Goal: Transaction & Acquisition: Book appointment/travel/reservation

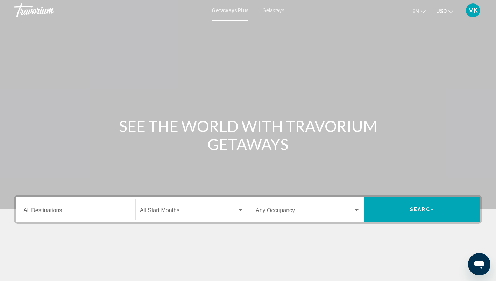
click at [85, 207] on div "Destination All Destinations" at bounding box center [75, 210] width 104 height 22
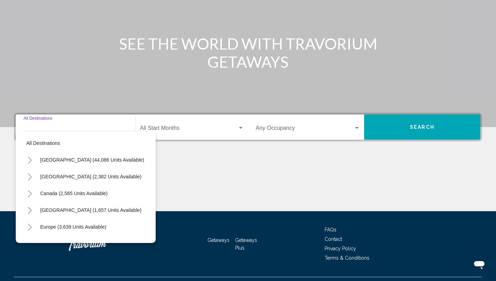
scroll to position [98, 0]
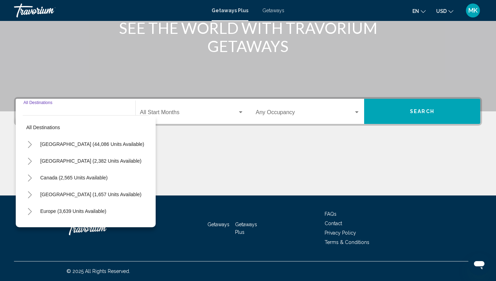
click at [32, 161] on icon "Toggle Mexico (2,382 units available)" at bounding box center [29, 161] width 5 height 7
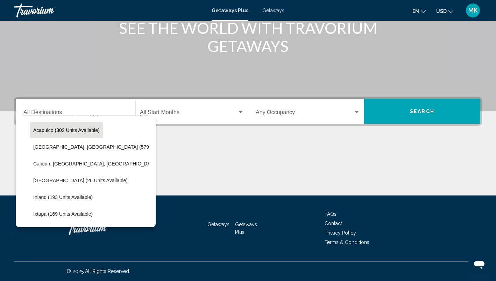
scroll to position [48, 0]
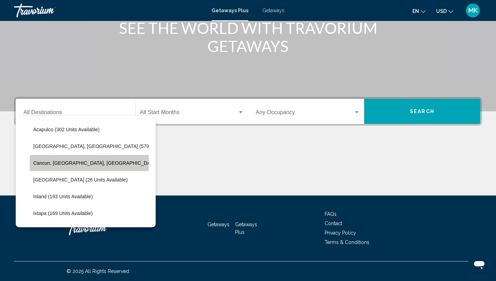
click at [96, 163] on span "Cancun, [GEOGRAPHIC_DATA], [GEOGRAPHIC_DATA] (343 units available)" at bounding box center [118, 163] width 170 height 6
type input "**********"
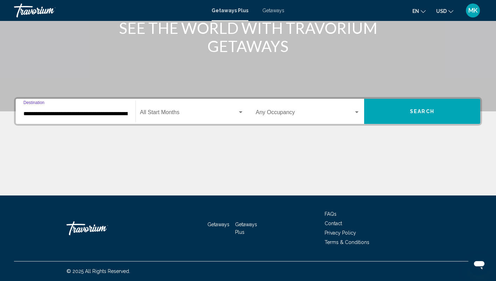
click at [241, 113] on div "Search widget" at bounding box center [240, 112] width 3 height 2
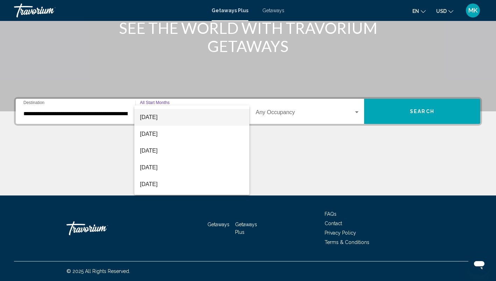
scroll to position [48, 0]
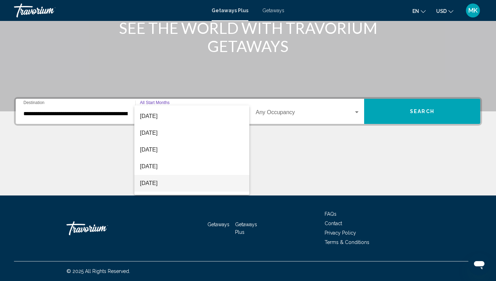
click at [172, 183] on span "[DATE]" at bounding box center [192, 183] width 104 height 17
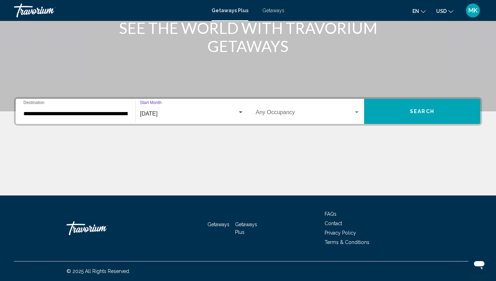
click at [417, 109] on span "Search" at bounding box center [422, 112] width 24 height 6
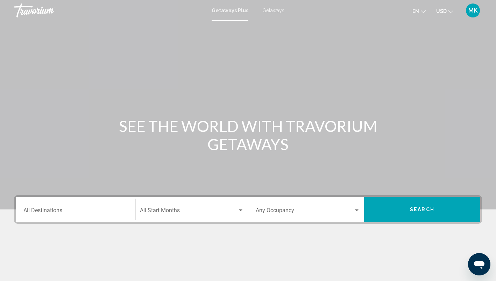
click at [92, 219] on div "Destination All Destinations" at bounding box center [75, 210] width 104 height 22
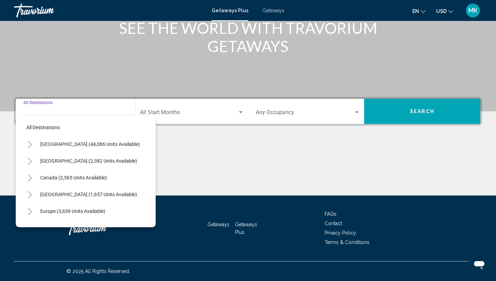
click at [191, 82] on div "Main content" at bounding box center [248, 7] width 496 height 210
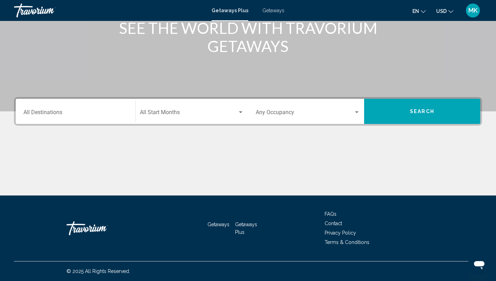
click at [270, 10] on span "Getaways" at bounding box center [273, 11] width 22 height 6
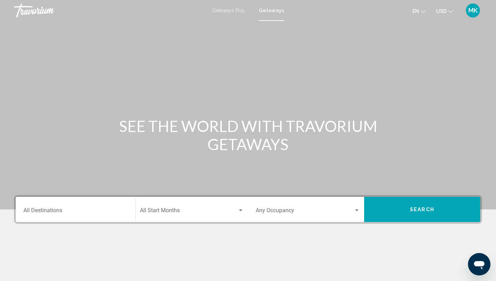
click at [39, 213] on input "Destination All Destinations" at bounding box center [75, 212] width 104 height 6
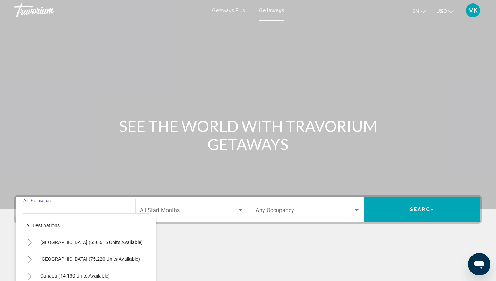
scroll to position [98, 0]
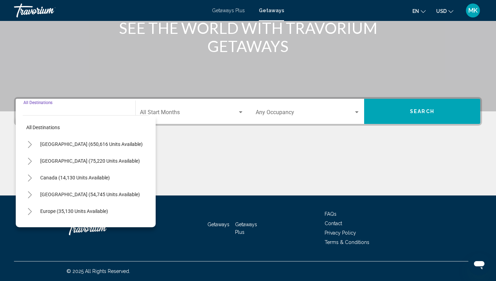
click at [28, 160] on icon "Toggle Mexico (75,220 units available)" at bounding box center [29, 161] width 5 height 7
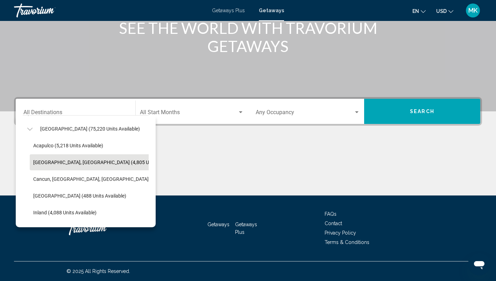
scroll to position [34, 0]
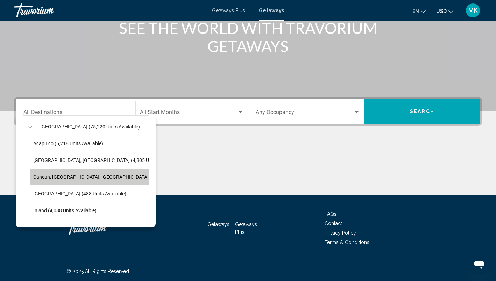
click at [64, 177] on span "Cancun, [GEOGRAPHIC_DATA], [GEOGRAPHIC_DATA] (35,348 units available)" at bounding box center [117, 177] width 168 height 6
type input "**********"
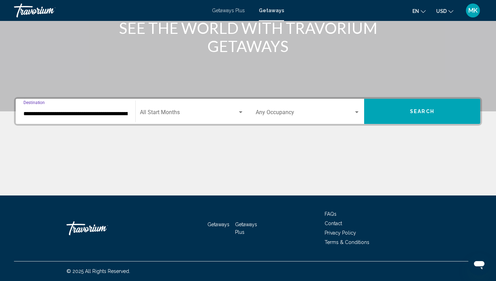
click at [165, 109] on div "Start Month All Start Months" at bounding box center [192, 112] width 104 height 22
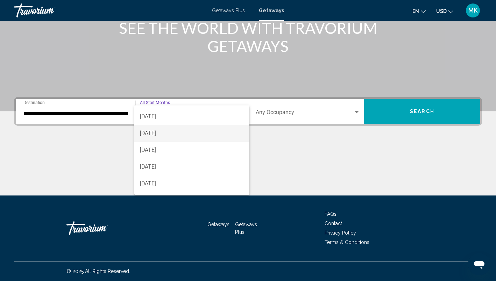
scroll to position [46, 0]
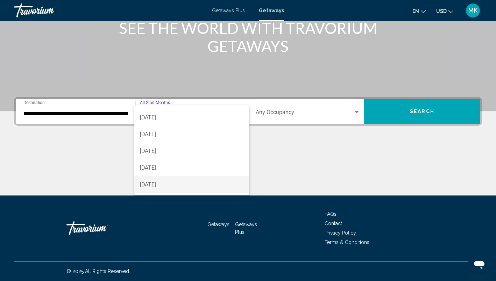
click at [171, 183] on span "[DATE]" at bounding box center [192, 184] width 104 height 17
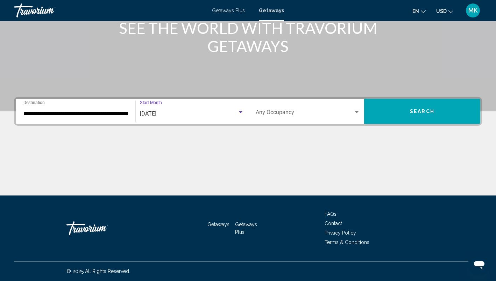
click at [395, 111] on button "Search" at bounding box center [422, 111] width 116 height 25
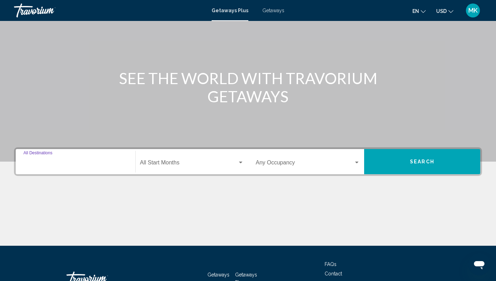
click at [83, 162] on input "Destination All Destinations" at bounding box center [75, 164] width 104 height 6
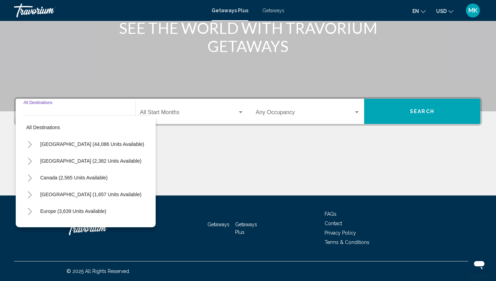
click at [31, 159] on icon "Toggle Mexico (2,382 units available)" at bounding box center [29, 161] width 5 height 7
click at [181, 58] on div "Main content" at bounding box center [248, 7] width 496 height 210
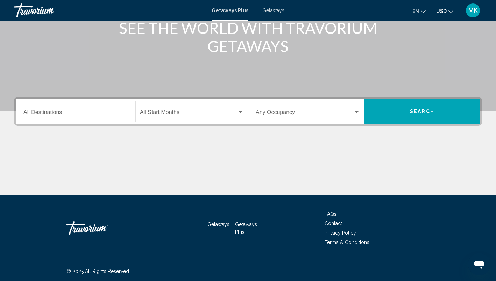
click at [274, 12] on span "Getaways" at bounding box center [273, 11] width 22 height 6
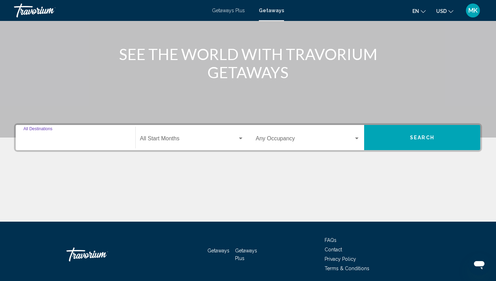
click at [63, 142] on input "Destination All Destinations" at bounding box center [75, 140] width 104 height 6
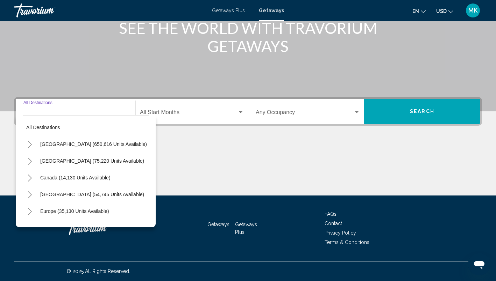
click at [29, 161] on icon "Toggle Mexico (75,220 units available)" at bounding box center [29, 161] width 5 height 7
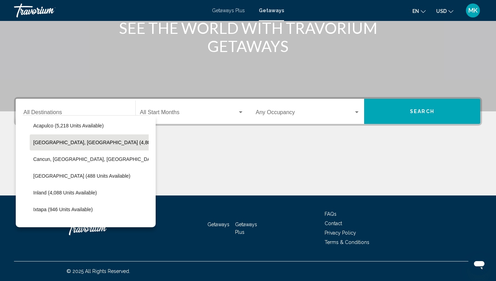
scroll to position [55, 0]
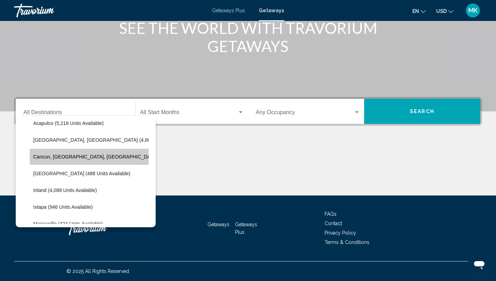
click at [56, 157] on span "Cancun, [GEOGRAPHIC_DATA], [GEOGRAPHIC_DATA] (35,348 units available)" at bounding box center [121, 157] width 177 height 6
type input "**********"
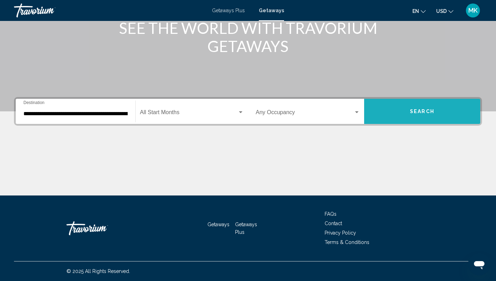
click at [411, 108] on button "Search" at bounding box center [422, 111] width 116 height 25
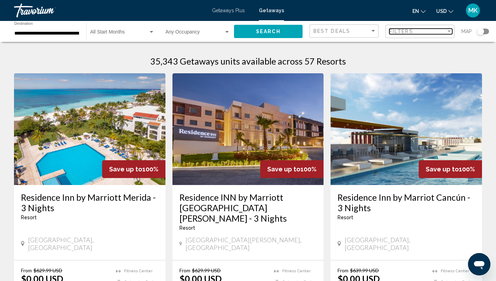
click at [416, 32] on div "Filters" at bounding box center [417, 32] width 57 height 6
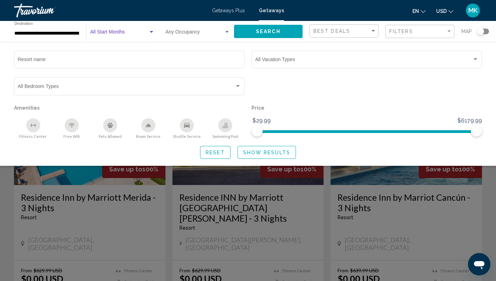
click at [146, 32] on span "Search widget" at bounding box center [119, 34] width 58 height 6
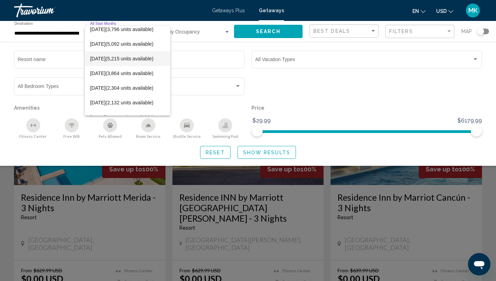
scroll to position [34, 0]
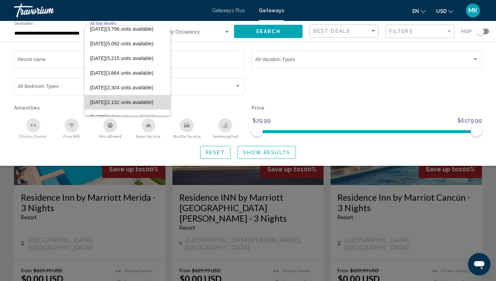
click at [138, 103] on span "February 2026 (2,132 units available)" at bounding box center [127, 102] width 74 height 15
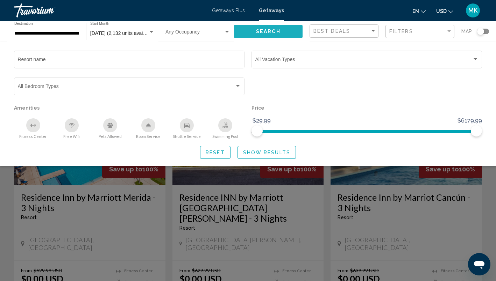
click at [273, 32] on span "Search" at bounding box center [268, 32] width 24 height 6
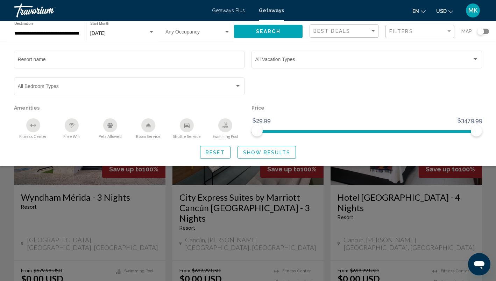
click at [282, 29] on button "Search" at bounding box center [268, 31] width 68 height 13
click at [335, 182] on div "Search widget" at bounding box center [248, 193] width 496 height 176
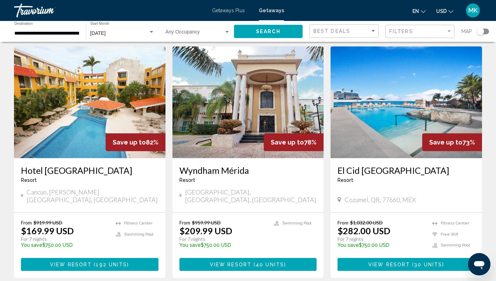
scroll to position [561, 0]
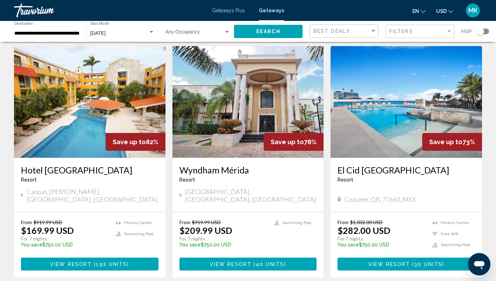
click at [384, 118] on img "Main content" at bounding box center [405, 102] width 151 height 112
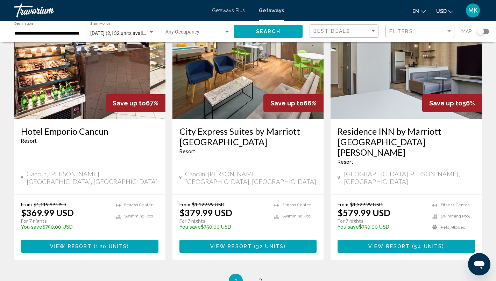
scroll to position [851, 0]
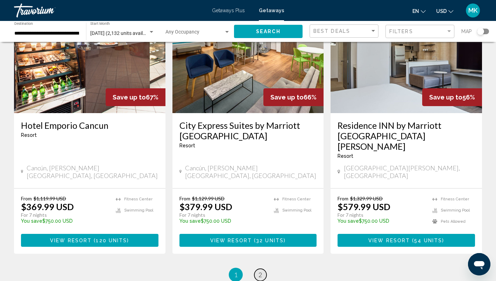
click at [258, 271] on span "2" at bounding box center [259, 275] width 3 height 8
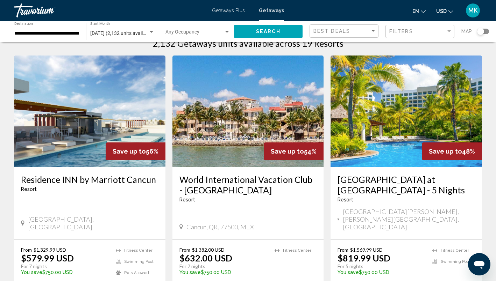
scroll to position [11, 0]
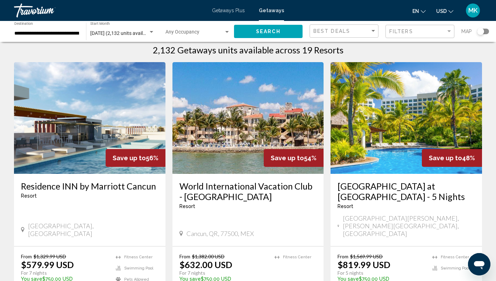
click at [84, 138] on img "Main content" at bounding box center [89, 118] width 151 height 112
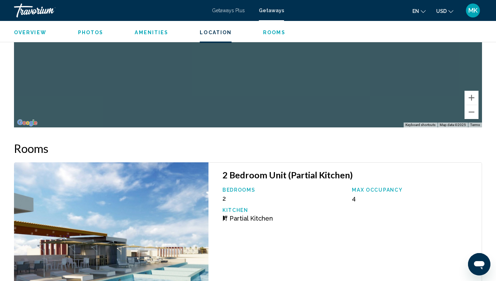
scroll to position [1126, 0]
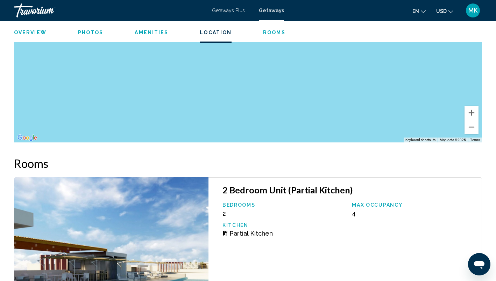
click at [471, 126] on button "Zoom out" at bounding box center [471, 127] width 14 height 14
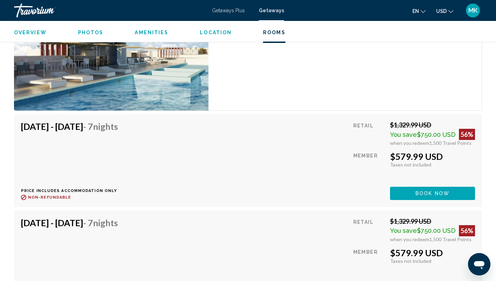
scroll to position [1339, 0]
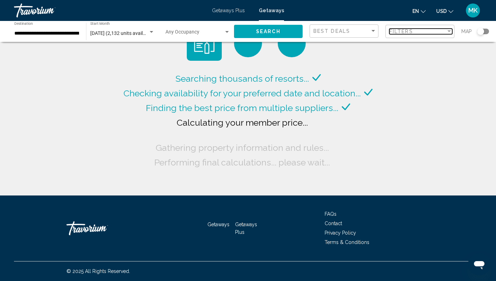
click at [434, 30] on div "Filters" at bounding box center [417, 32] width 57 height 6
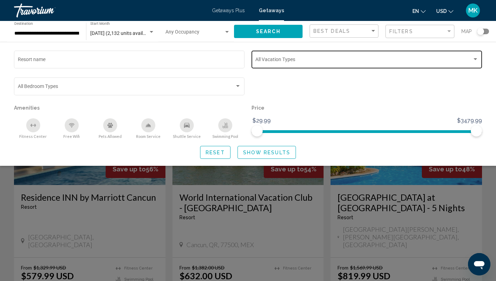
click at [310, 61] on span "Search widget" at bounding box center [363, 61] width 217 height 6
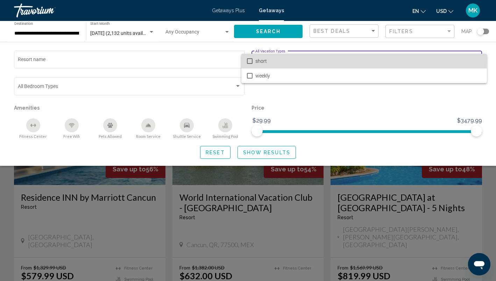
click at [310, 58] on span "short" at bounding box center [368, 61] width 226 height 15
click at [309, 58] on span "short" at bounding box center [368, 61] width 226 height 15
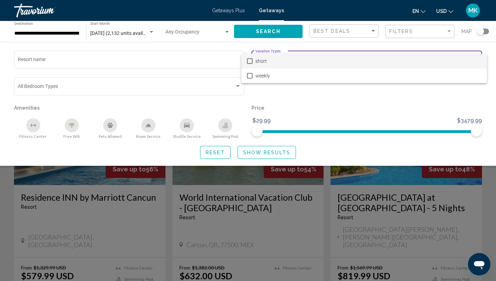
click at [308, 101] on div at bounding box center [248, 140] width 496 height 281
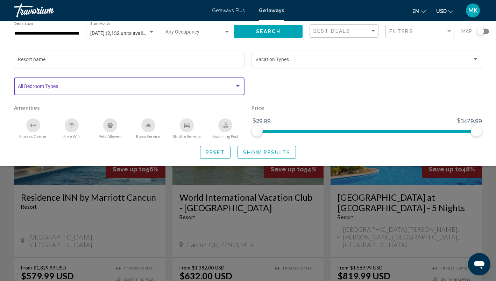
click at [159, 88] on span "Search widget" at bounding box center [126, 88] width 217 height 6
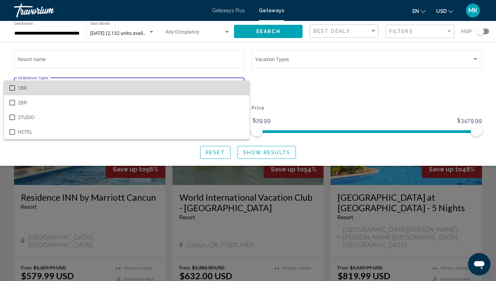
click at [159, 88] on span "1BR" at bounding box center [131, 88] width 226 height 15
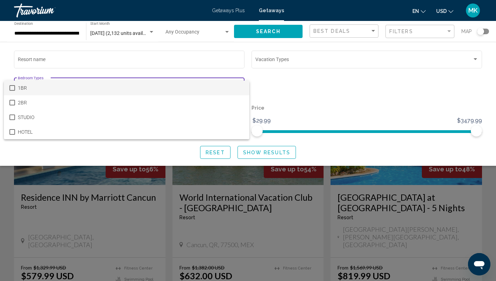
click at [277, 80] on div at bounding box center [248, 140] width 496 height 281
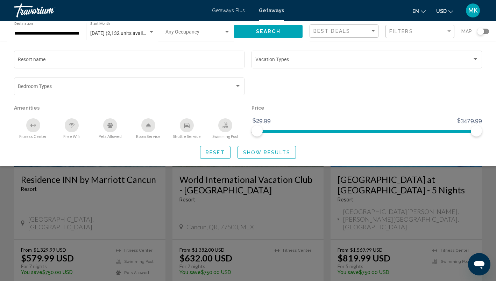
scroll to position [20, 0]
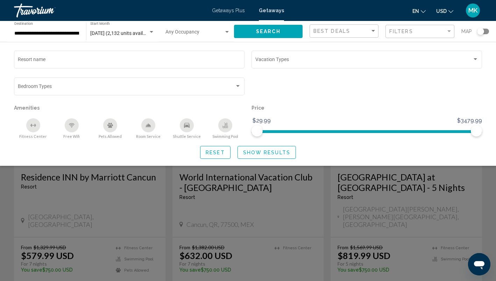
click at [477, 196] on div "Search widget" at bounding box center [248, 193] width 496 height 176
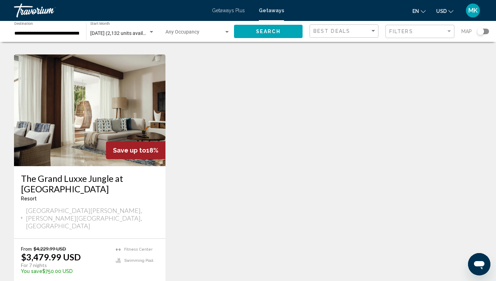
scroll to position [548, 0]
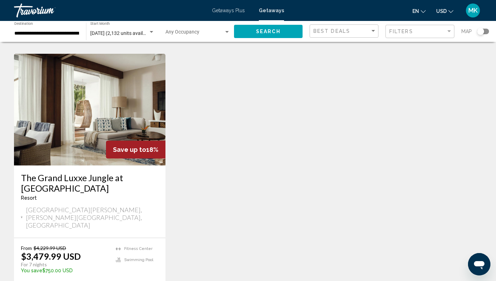
click at [87, 110] on img "Main content" at bounding box center [89, 110] width 151 height 112
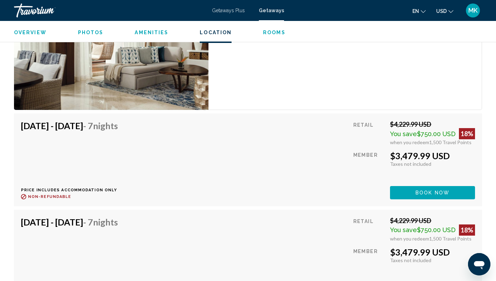
scroll to position [1472, 0]
